Goal: Task Accomplishment & Management: Manage account settings

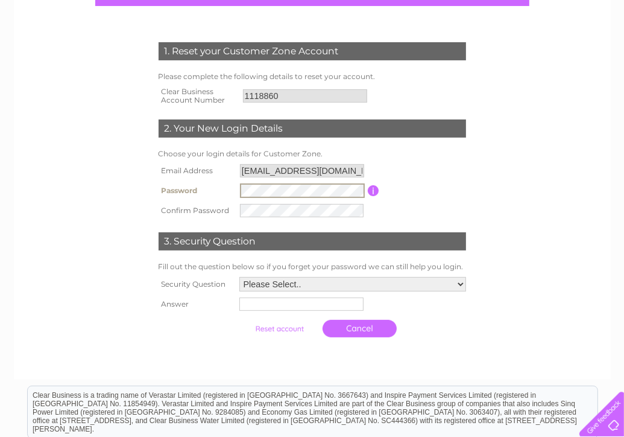
scroll to position [145, 0]
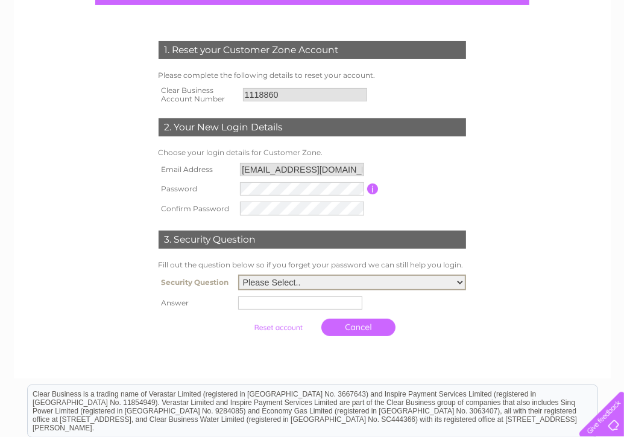
click at [461, 283] on select "Please Select.. In what town or city was your first job? In what town or city d…" at bounding box center [352, 282] width 228 height 16
select select "5"
click at [238, 275] on select "Please Select.. In what town or city was your first job? In what town or city d…" at bounding box center [352, 282] width 228 height 16
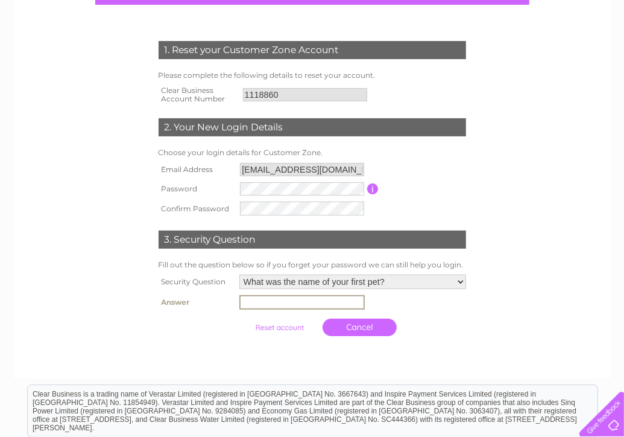
click at [291, 304] on input "text" at bounding box center [301, 302] width 125 height 14
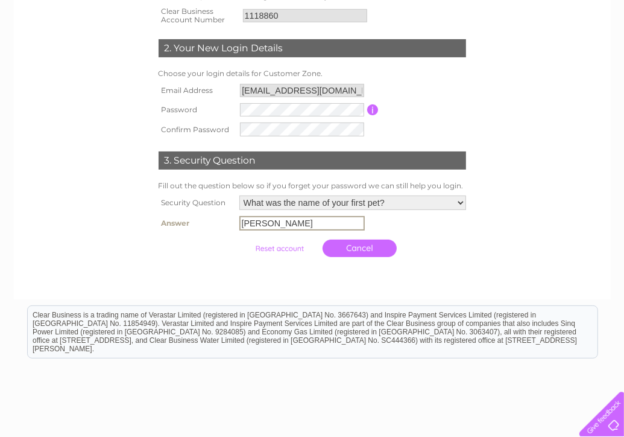
scroll to position [241, 0]
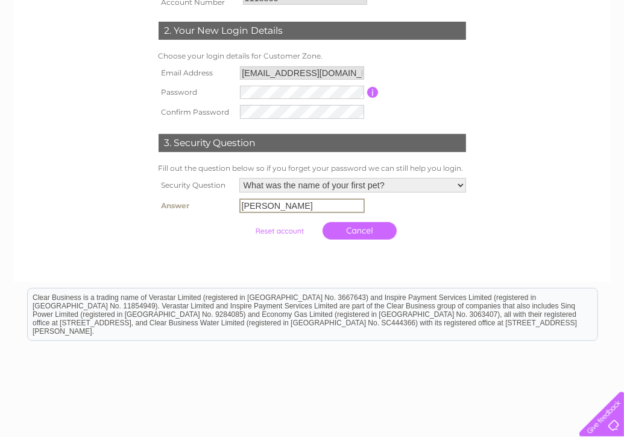
type input "[PERSON_NAME]"
click at [369, 92] on input "button" at bounding box center [372, 92] width 11 height 11
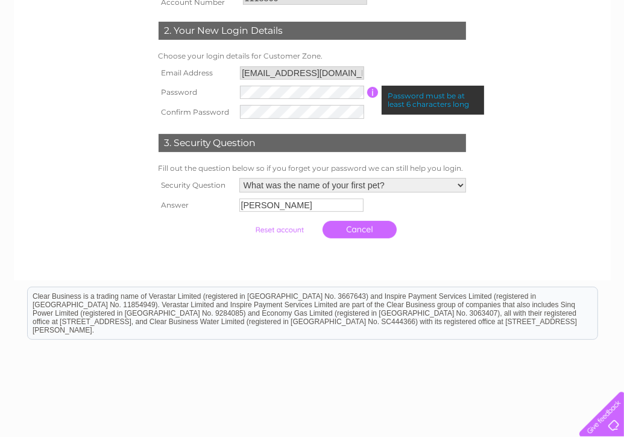
click at [367, 87] on input "button" at bounding box center [372, 92] width 11 height 11
click at [552, 101] on form "1. Reset your Customer Zone Account Please complete the following details to re…" at bounding box center [312, 94] width 574 height 348
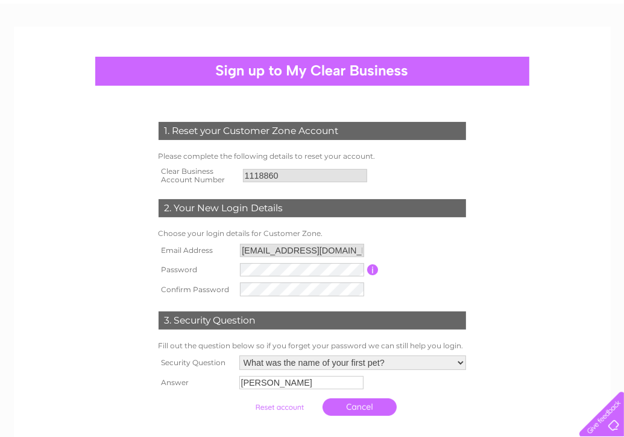
scroll to position [48, 0]
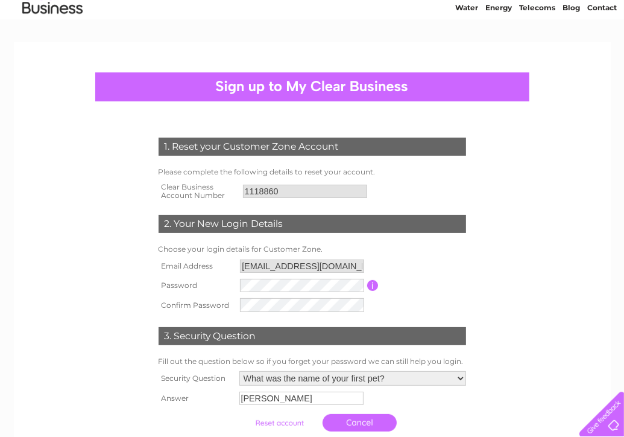
click at [289, 426] on input "submit" at bounding box center [279, 422] width 74 height 17
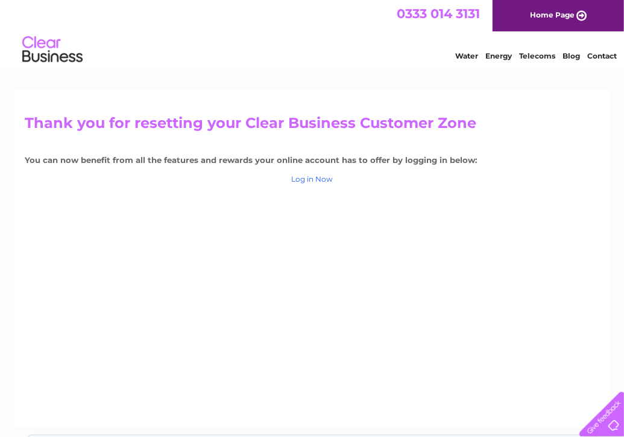
click at [324, 178] on link "Log in Now" at bounding box center [312, 178] width 42 height 9
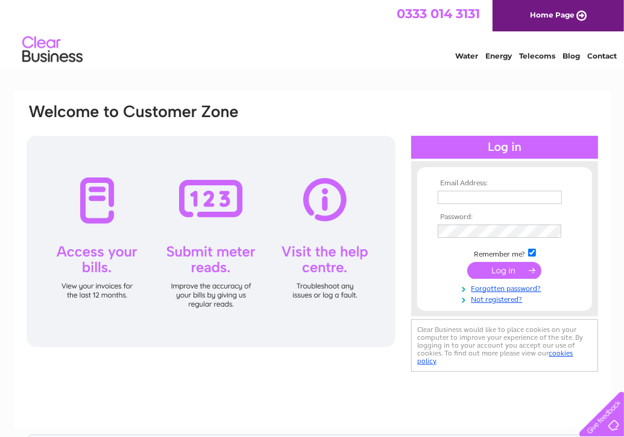
type input "abbey_garage@btinternet.com"
click at [501, 271] on input "submit" at bounding box center [504, 270] width 74 height 17
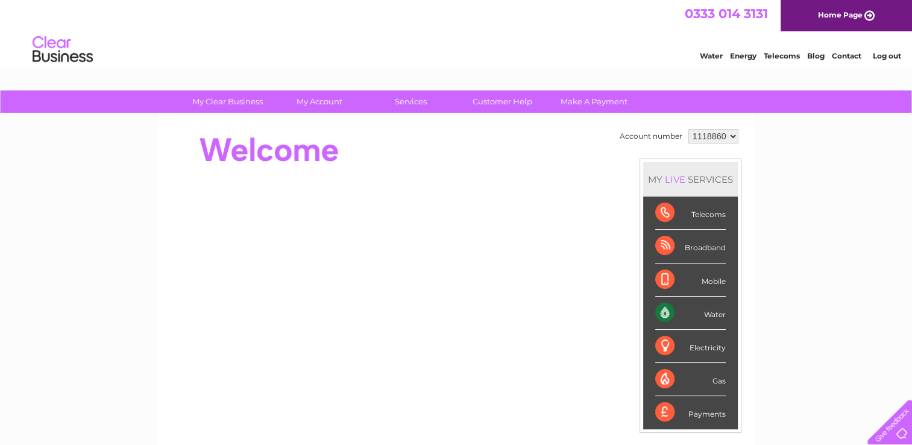
click at [624, 52] on link "Water" at bounding box center [711, 55] width 23 height 9
click at [624, 54] on link "Water" at bounding box center [711, 55] width 23 height 9
